Goal: Transaction & Acquisition: Obtain resource

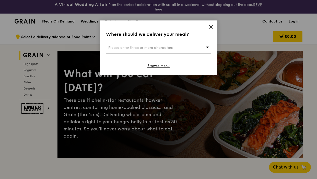
click at [212, 26] on icon at bounding box center [211, 26] width 3 height 3
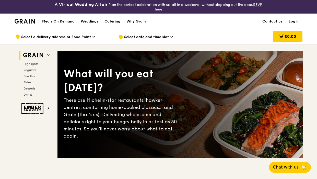
click at [71, 21] on h1 "Meals On Demand" at bounding box center [58, 21] width 32 height 5
click at [117, 21] on div "Catering" at bounding box center [113, 21] width 16 height 15
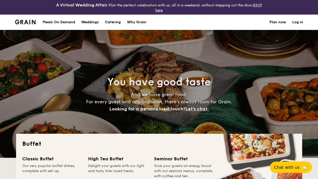
select select
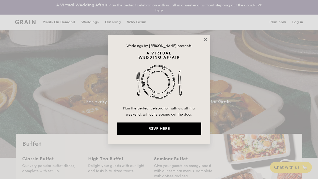
click at [205, 40] on icon at bounding box center [205, 39] width 5 height 5
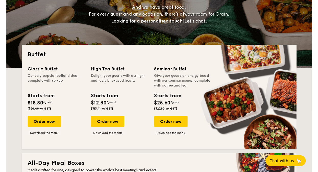
scroll to position [100, 0]
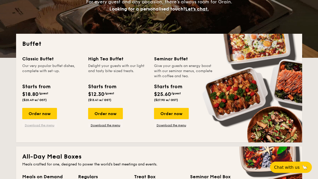
click at [43, 125] on link "Download the menu" at bounding box center [39, 125] width 35 height 4
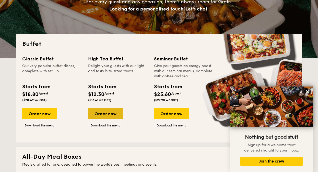
click at [105, 115] on div "Order now" at bounding box center [105, 113] width 35 height 11
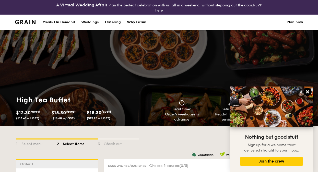
click at [309, 92] on icon at bounding box center [307, 91] width 3 height 3
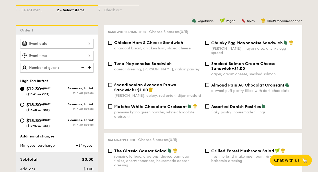
scroll to position [142, 0]
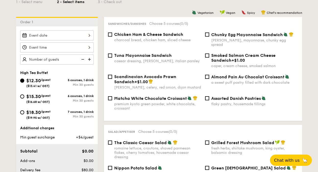
select select
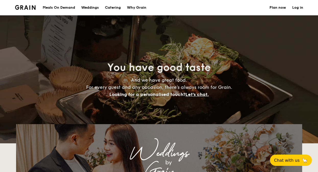
click at [115, 8] on h1 "Catering" at bounding box center [113, 7] width 16 height 15
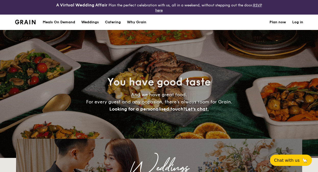
click at [59, 22] on div "Meals On Demand" at bounding box center [59, 22] width 32 height 15
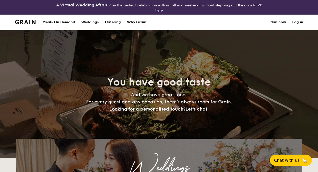
click at [113, 22] on h1 "Catering" at bounding box center [113, 22] width 16 height 15
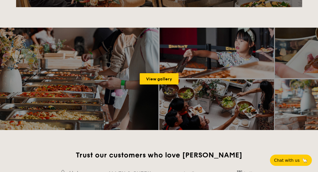
scroll to position [240, 0]
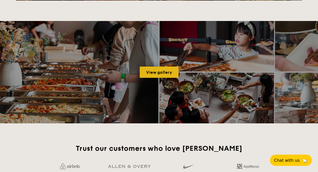
click at [158, 70] on link "View gallery" at bounding box center [159, 71] width 39 height 11
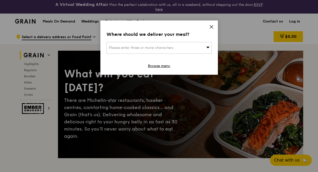
click at [210, 27] on icon at bounding box center [211, 27] width 5 height 5
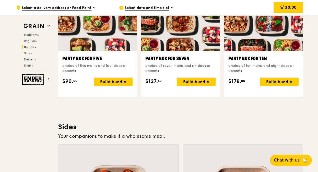
scroll to position [1078, 0]
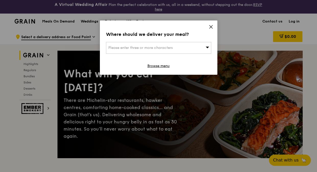
click at [211, 27] on icon at bounding box center [211, 26] width 3 height 3
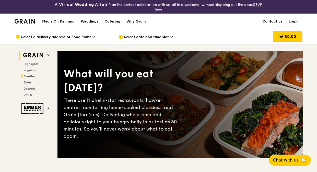
click at [31, 75] on span "Bundles" at bounding box center [30, 76] width 12 height 4
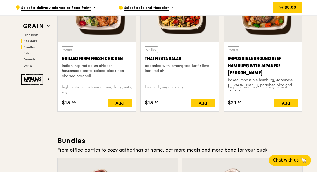
scroll to position [750, 0]
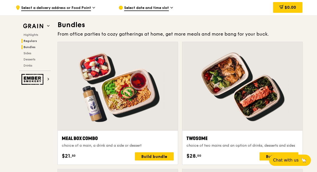
click at [29, 41] on span "Regulars" at bounding box center [31, 41] width 14 height 4
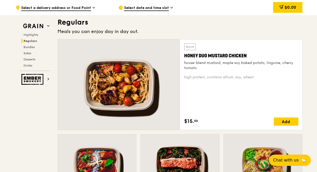
scroll to position [350, 0]
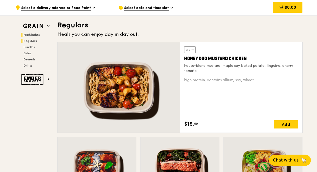
click at [30, 34] on span "Highlights" at bounding box center [32, 35] width 16 height 4
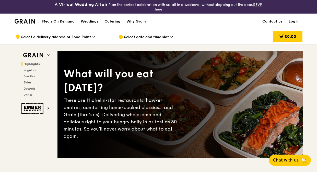
scroll to position [0, 0]
click at [118, 23] on div "Catering" at bounding box center [113, 21] width 16 height 15
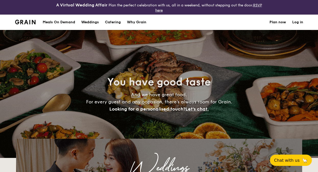
select select
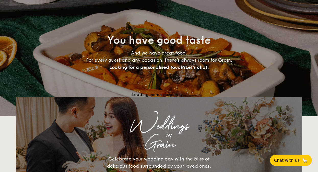
click at [195, 89] on div "You have good taste And we have great food. For every guest and any occasion, t…" at bounding box center [159, 52] width 286 height 128
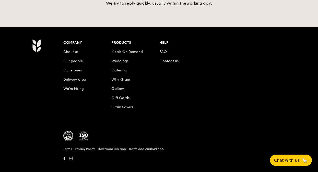
scroll to position [679, 0]
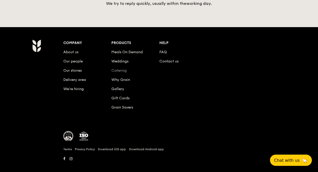
click at [118, 68] on link "Catering" at bounding box center [118, 70] width 15 height 4
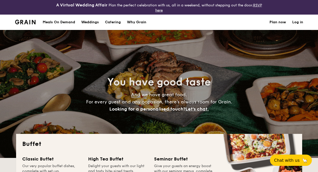
select select
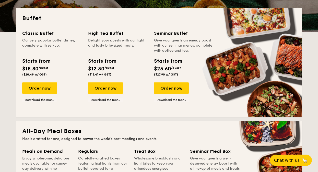
scroll to position [127, 0]
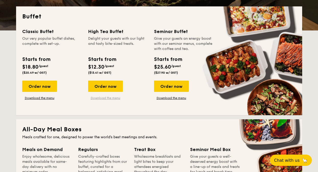
click at [111, 98] on link "Download the menu" at bounding box center [105, 98] width 35 height 4
